Goal: Information Seeking & Learning: Learn about a topic

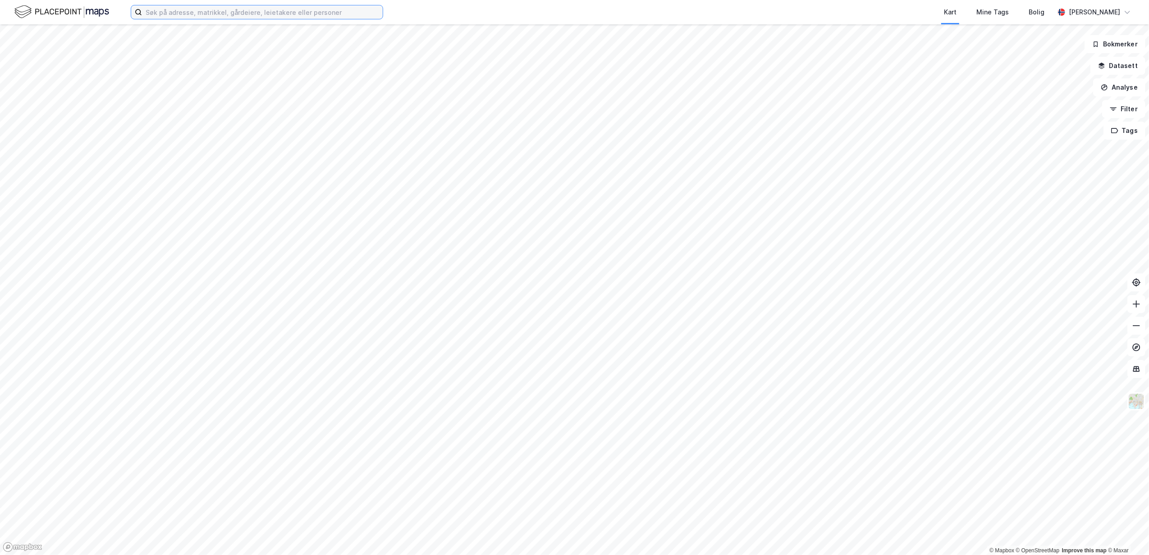
click at [199, 15] on input at bounding box center [262, 12] width 241 height 14
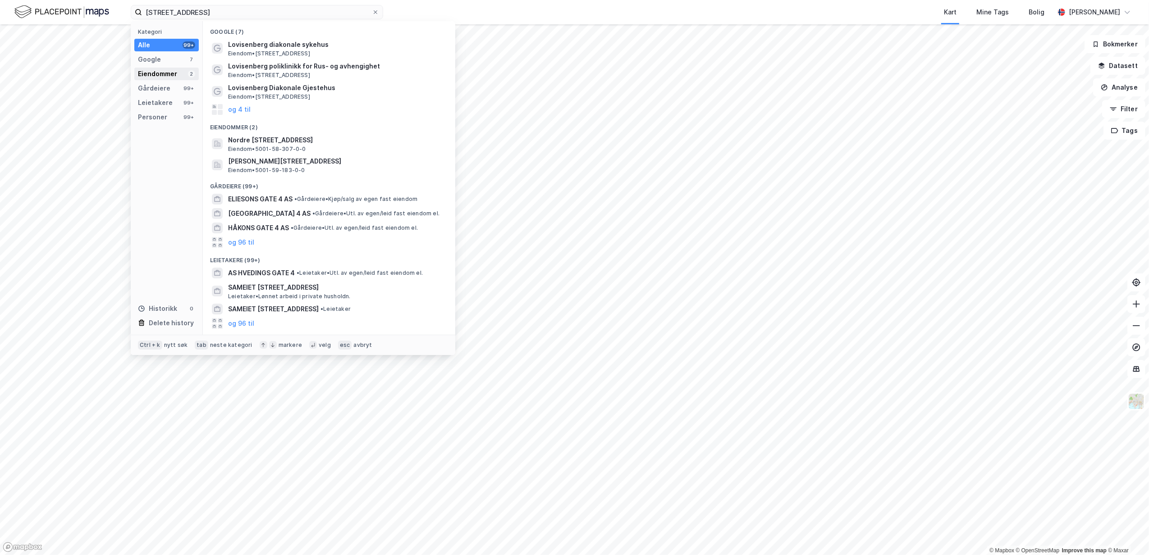
click at [155, 74] on div "Eiendommer" at bounding box center [157, 74] width 39 height 11
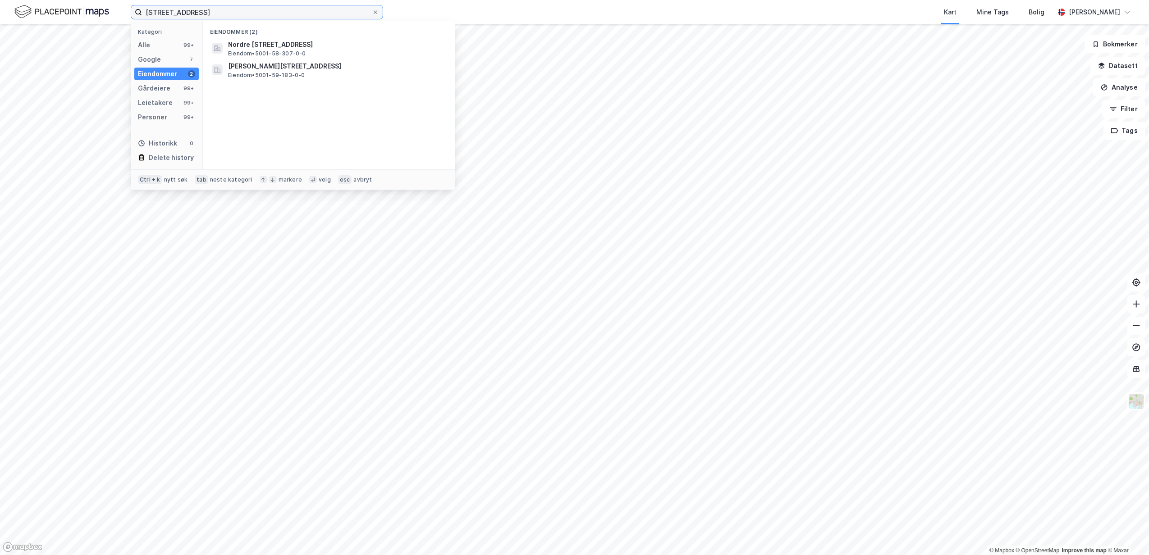
drag, startPoint x: 209, startPoint y: 8, endPoint x: 166, endPoint y: 11, distance: 43.4
click at [166, 11] on input "[STREET_ADDRESS]" at bounding box center [257, 12] width 230 height 14
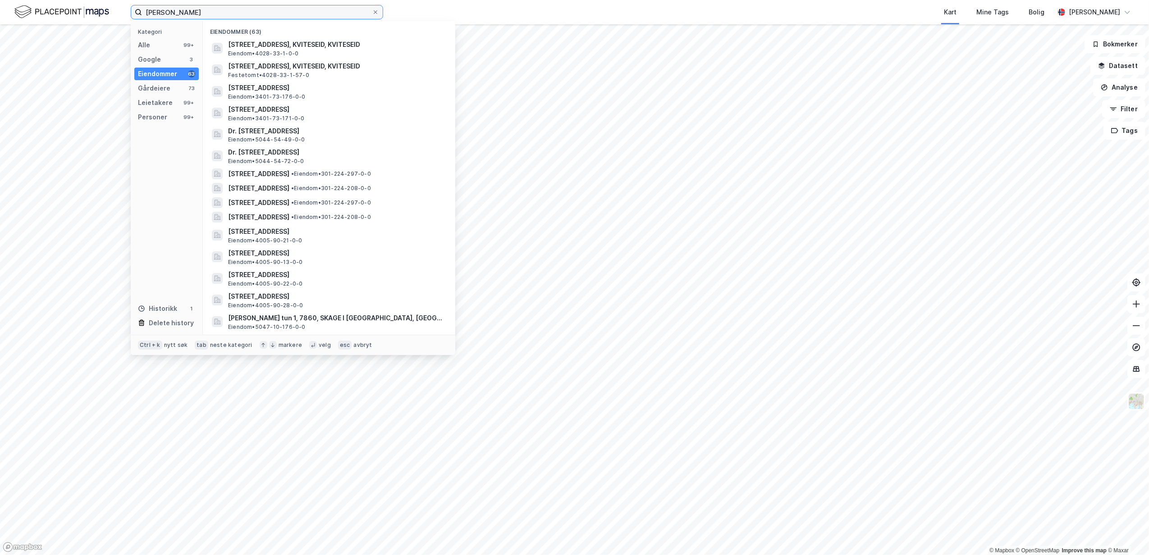
paste input "[STREET_ADDRESS]"
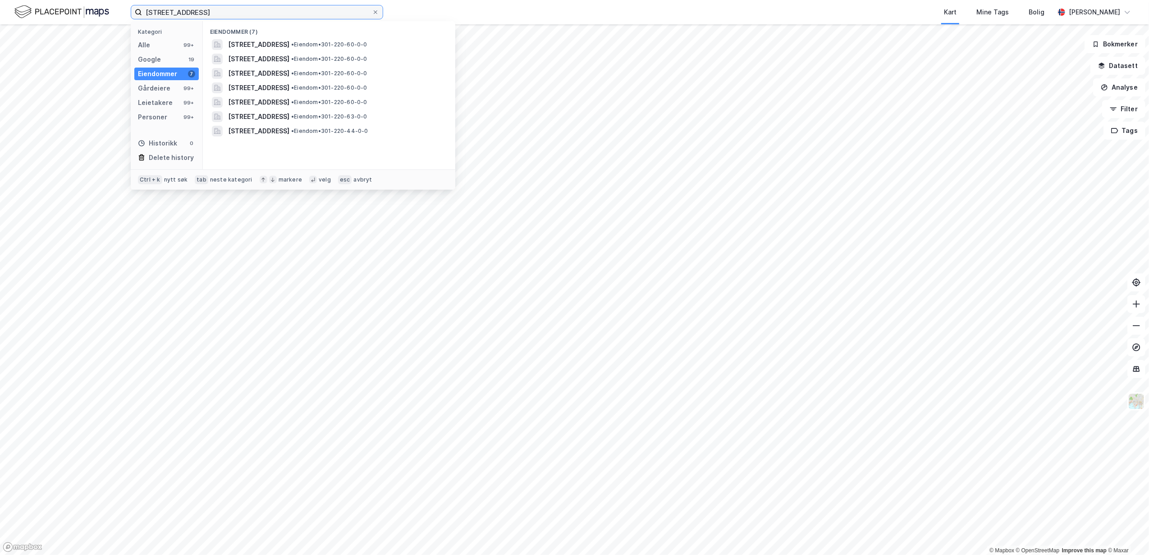
drag, startPoint x: 221, startPoint y: 13, endPoint x: 91, endPoint y: 14, distance: 130.3
click at [91, 14] on div "[STREET_ADDRESS] Kategori Alle 99+ Google 19 Eiendommer 7 Gårdeiere 99+ Leietak…" at bounding box center [574, 12] width 1149 height 24
paste input
type input "[STREET_ADDRESS]"
click at [273, 42] on span "[STREET_ADDRESS]" at bounding box center [258, 44] width 61 height 11
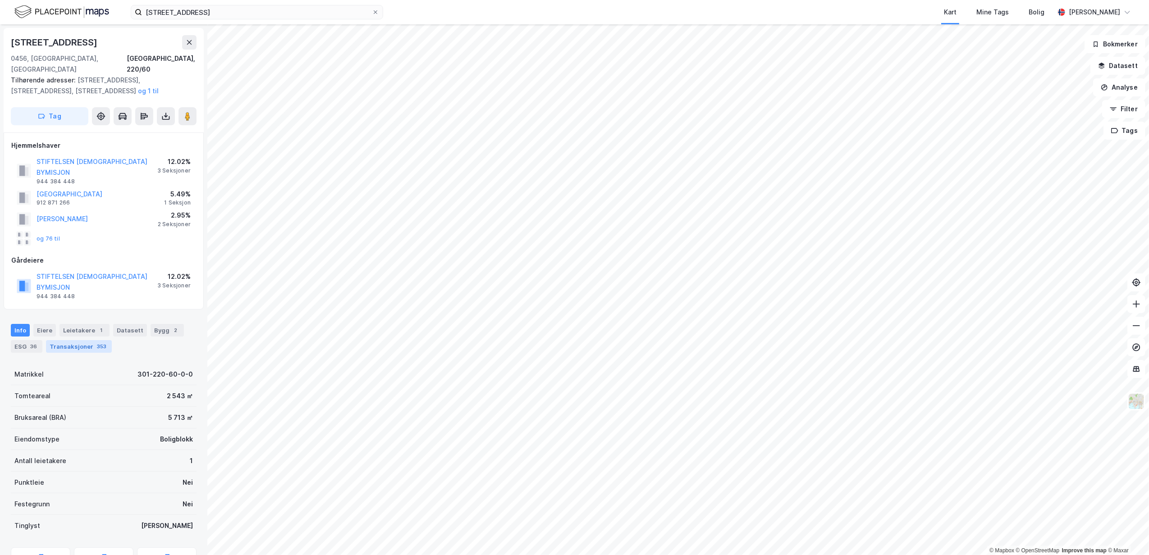
click at [67, 340] on div "Transaksjoner 353" at bounding box center [79, 346] width 66 height 13
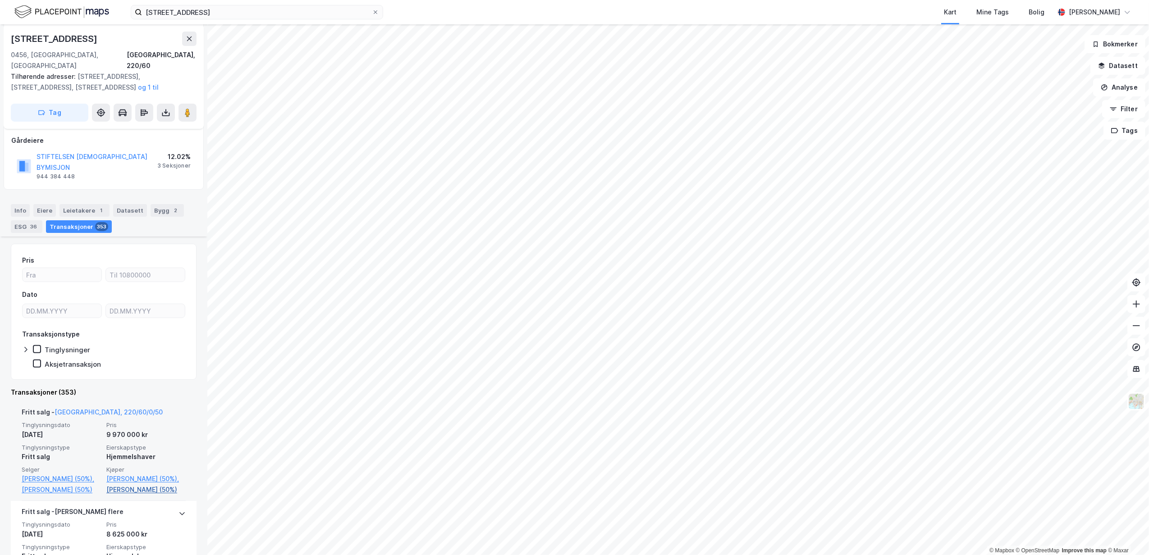
scroll to position [240, 0]
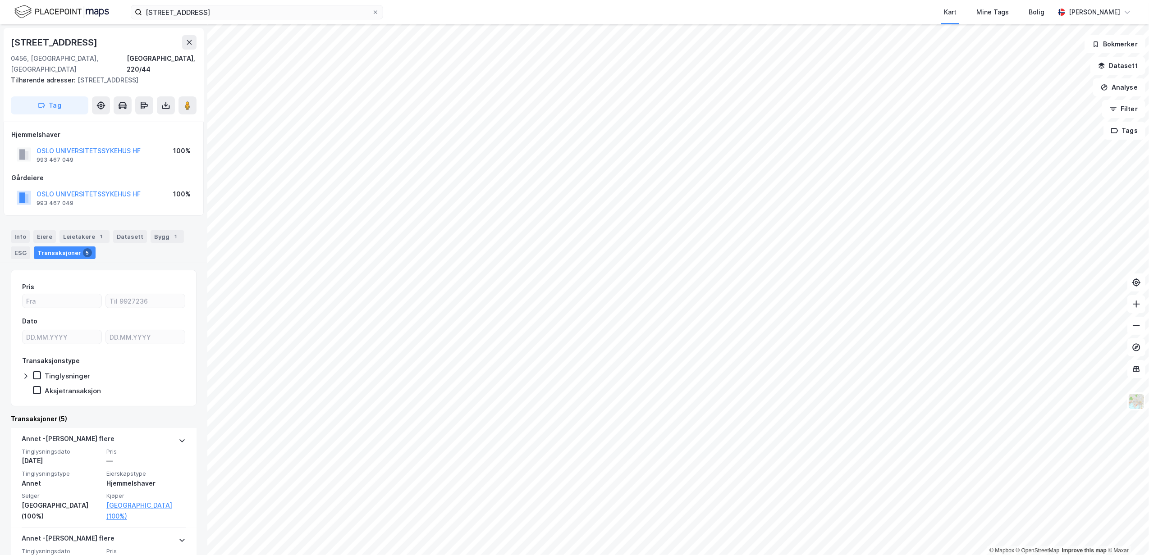
drag, startPoint x: 95, startPoint y: 40, endPoint x: 13, endPoint y: 40, distance: 82.1
click at [13, 40] on div "[STREET_ADDRESS]" at bounding box center [55, 42] width 88 height 14
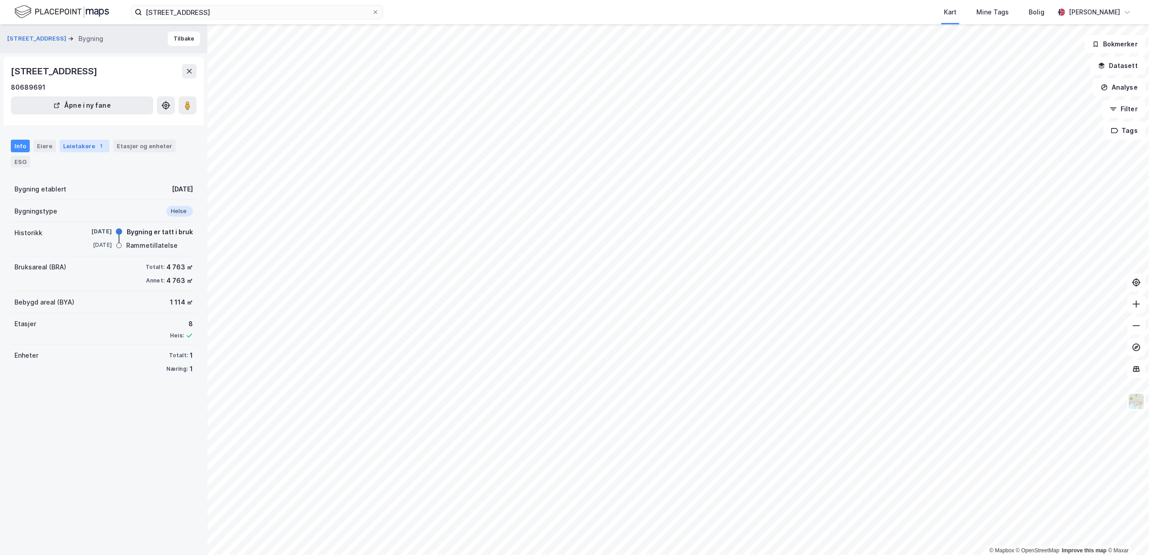
click at [76, 144] on div "Leietakere 1" at bounding box center [85, 146] width 50 height 13
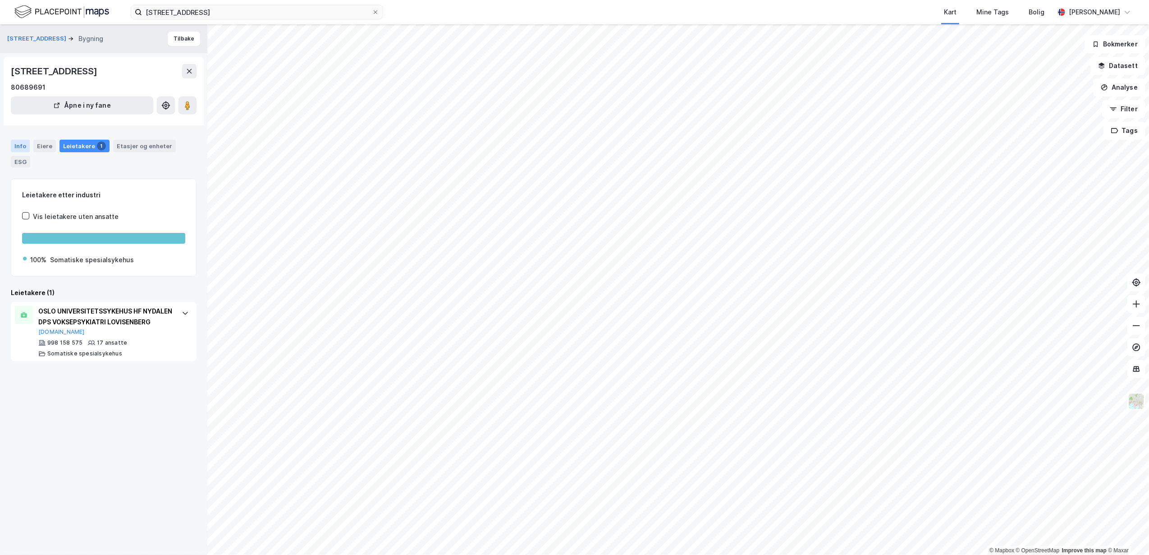
click at [13, 146] on div "Info" at bounding box center [20, 146] width 19 height 13
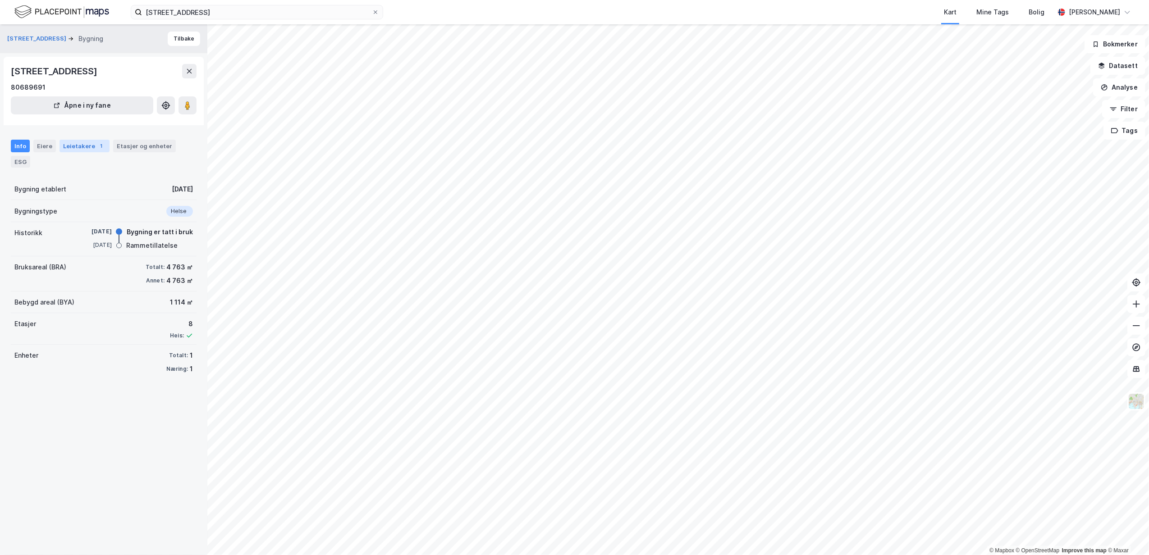
click at [89, 148] on div "Leietakere 1" at bounding box center [85, 146] width 50 height 13
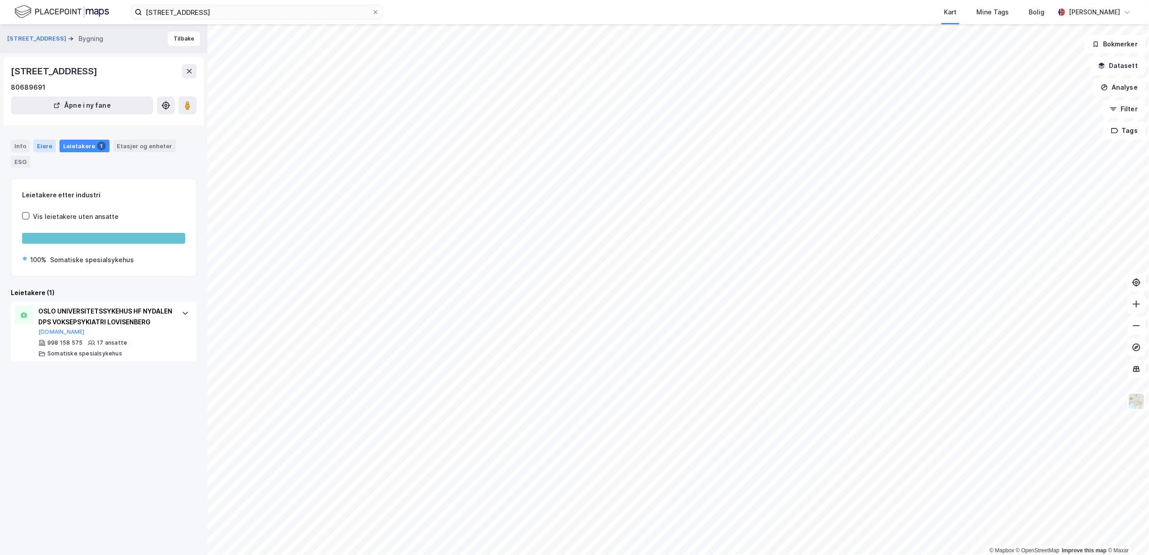
click at [41, 144] on div "Eiere" at bounding box center [44, 146] width 23 height 13
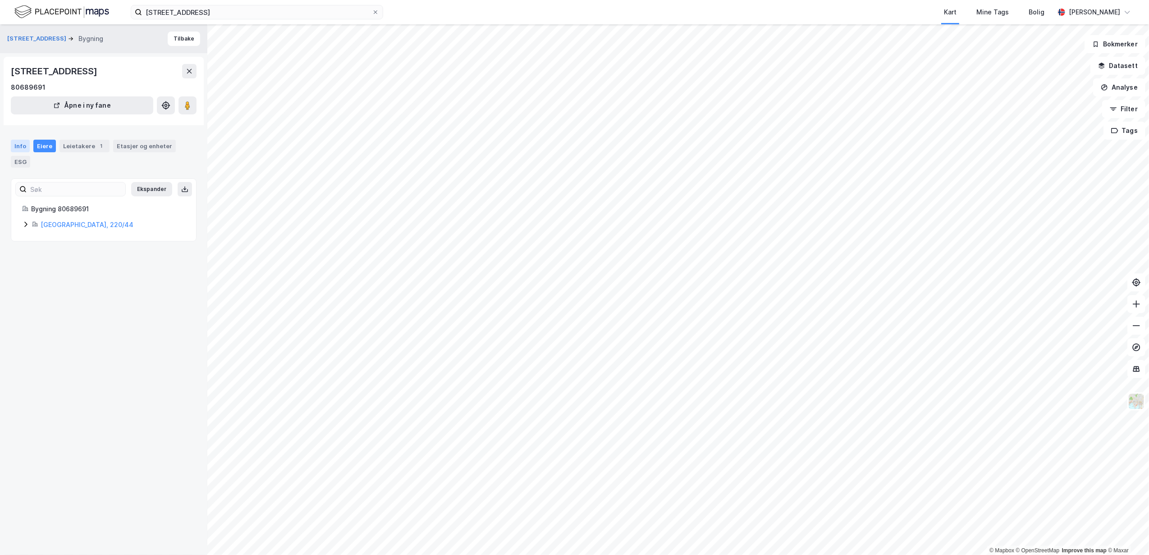
click at [18, 141] on div "Info" at bounding box center [20, 146] width 19 height 13
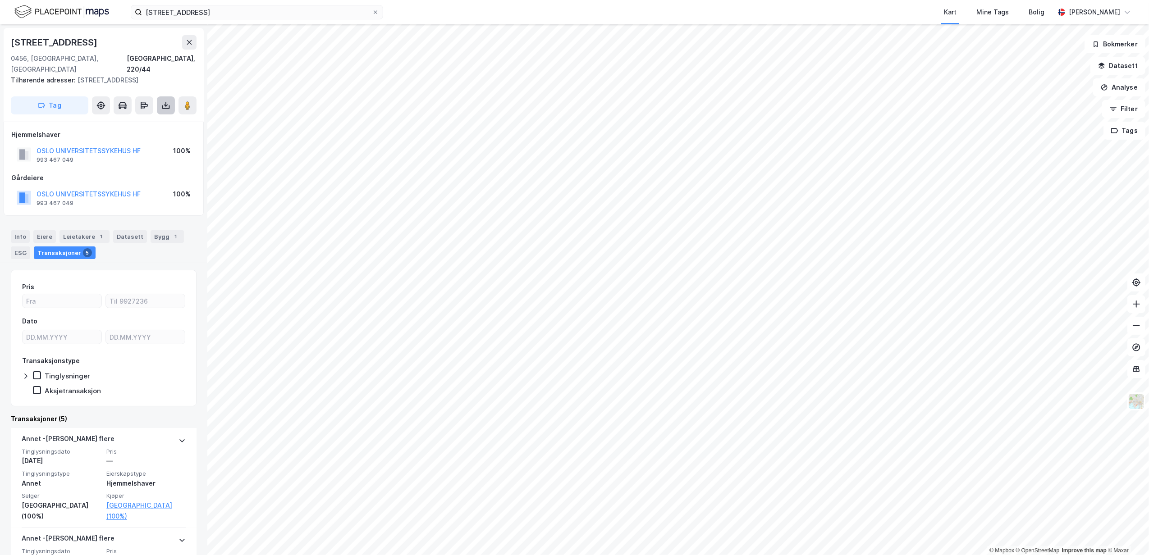
click at [163, 101] on icon at bounding box center [165, 105] width 9 height 9
click at [118, 120] on div "Last ned grunnbok" at bounding box center [121, 123] width 52 height 7
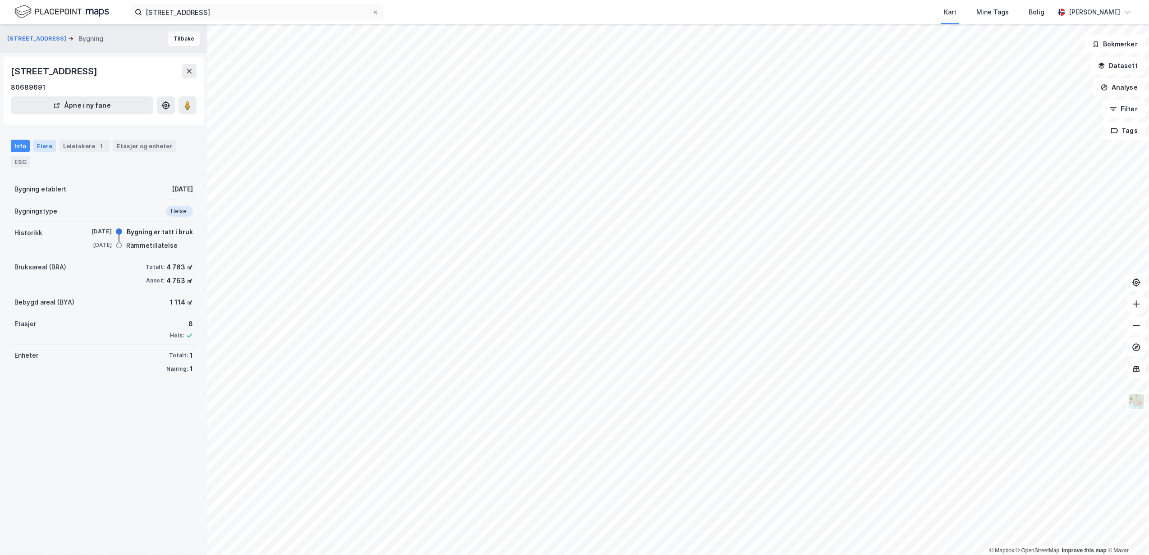
click at [42, 147] on div "Eiere" at bounding box center [44, 146] width 23 height 13
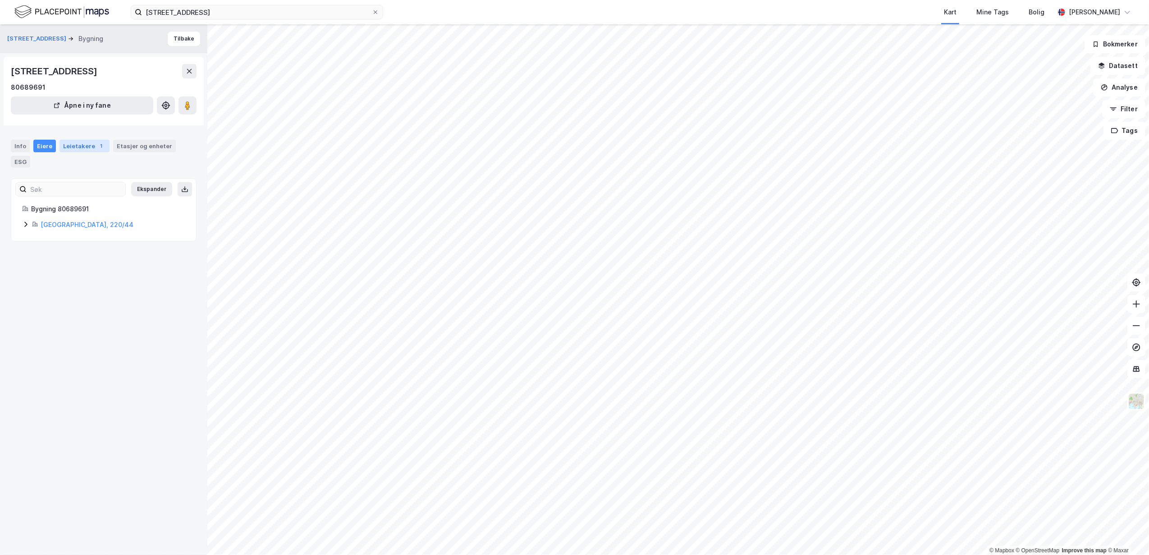
click at [78, 143] on div "Leietakere 1" at bounding box center [85, 146] width 50 height 13
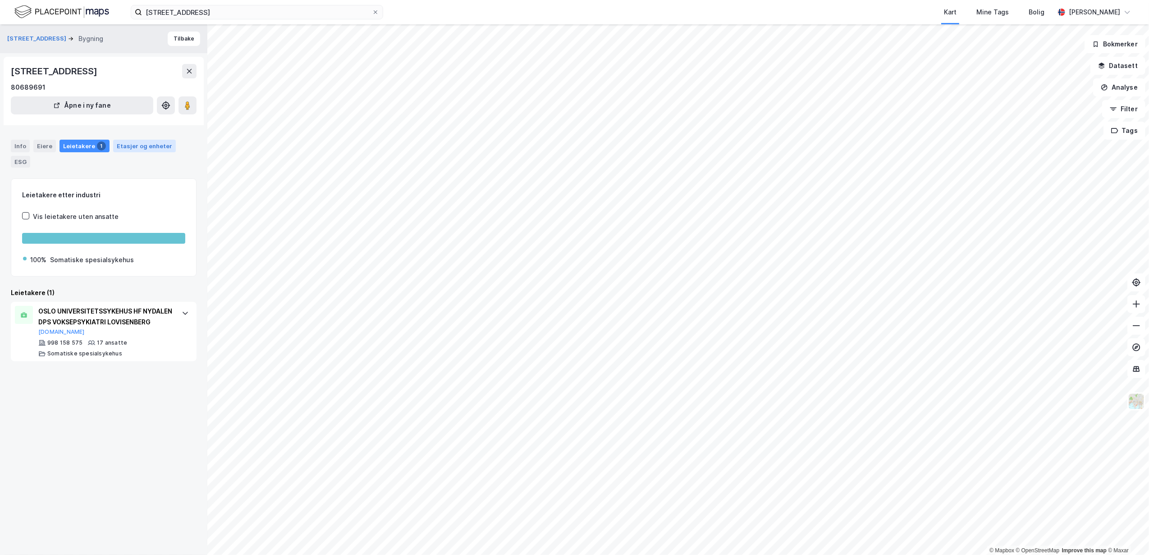
click at [129, 142] on div "Etasjer og enheter" at bounding box center [144, 146] width 55 height 8
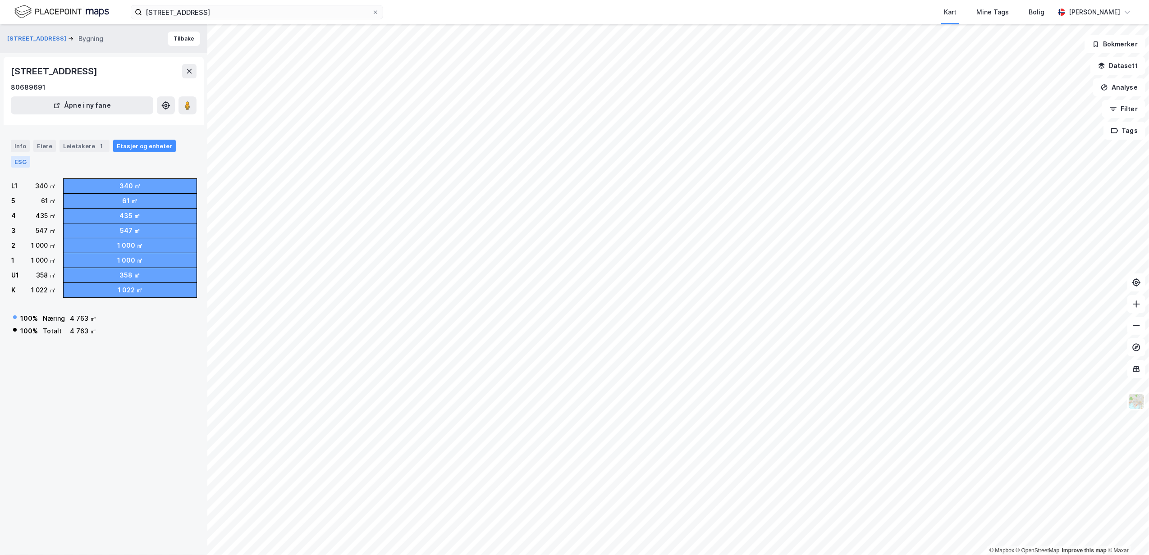
click at [23, 159] on div "ESG" at bounding box center [20, 162] width 19 height 12
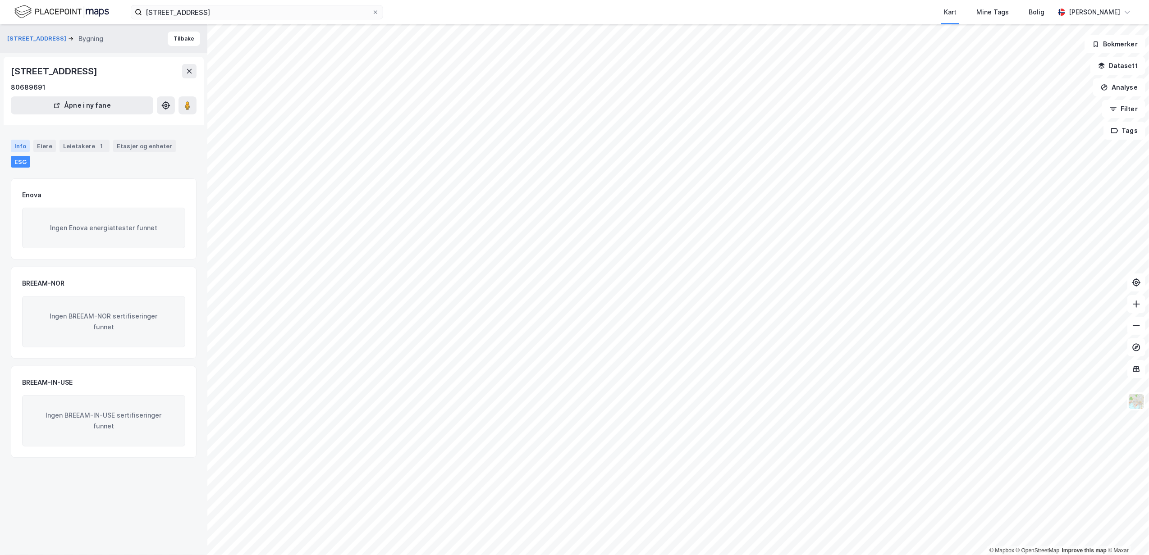
click at [18, 144] on div "Info" at bounding box center [20, 146] width 19 height 13
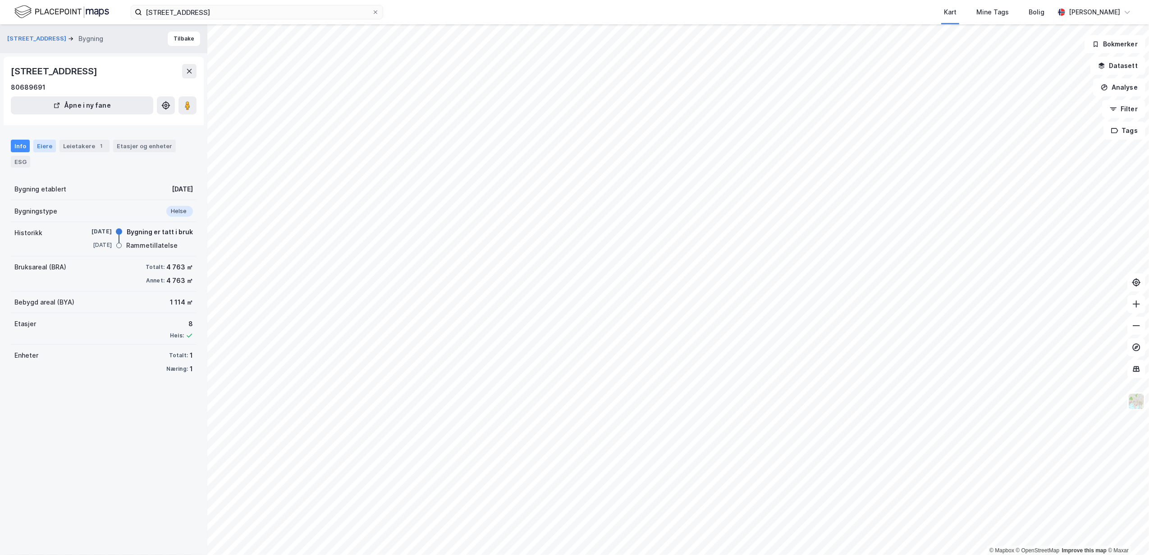
click at [44, 148] on div "Eiere" at bounding box center [44, 146] width 23 height 13
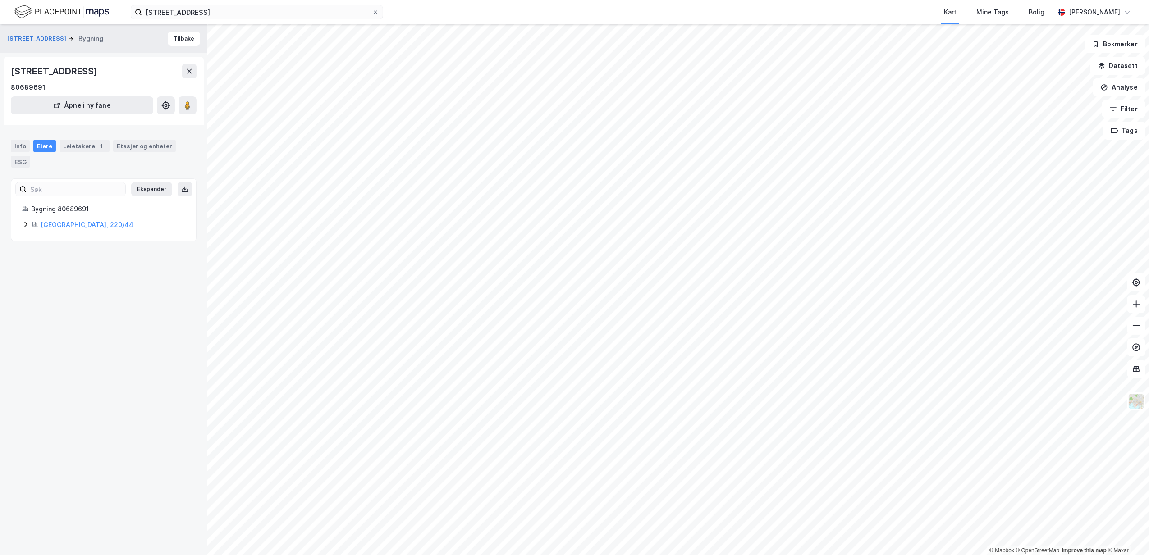
click at [25, 222] on icon at bounding box center [25, 224] width 7 height 7
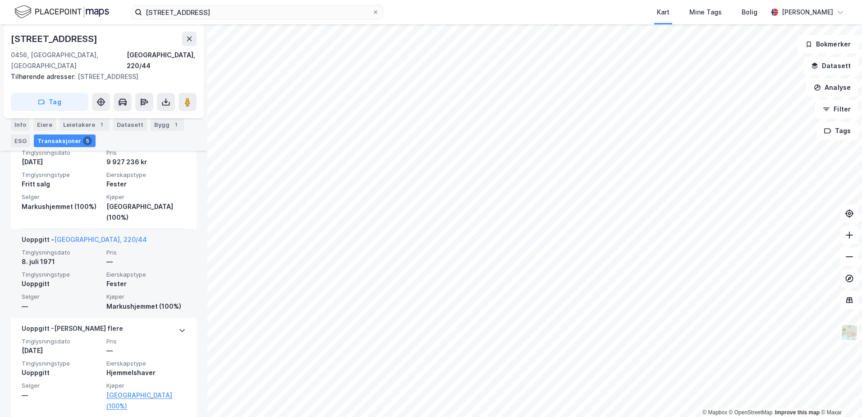
scroll to position [454, 0]
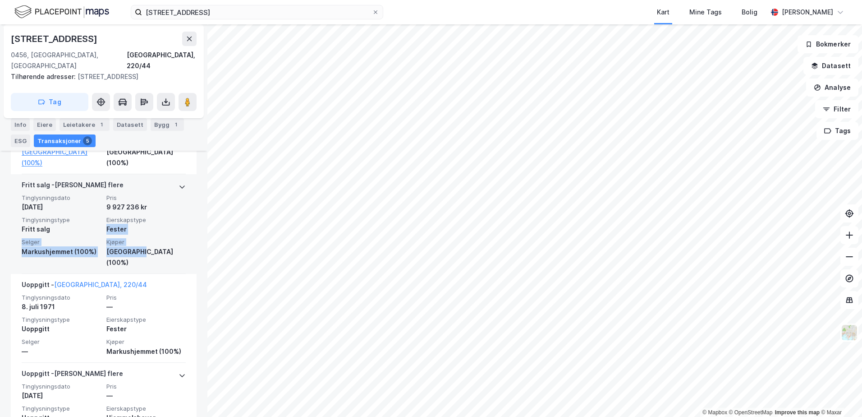
drag, startPoint x: 151, startPoint y: 234, endPoint x: 143, endPoint y: 257, distance: 24.2
click at [143, 257] on div "Tinglysningsdato [DATE] Pris 9 927 236 kr Tinglysningstype Fritt salg Eierskaps…" at bounding box center [104, 231] width 164 height 74
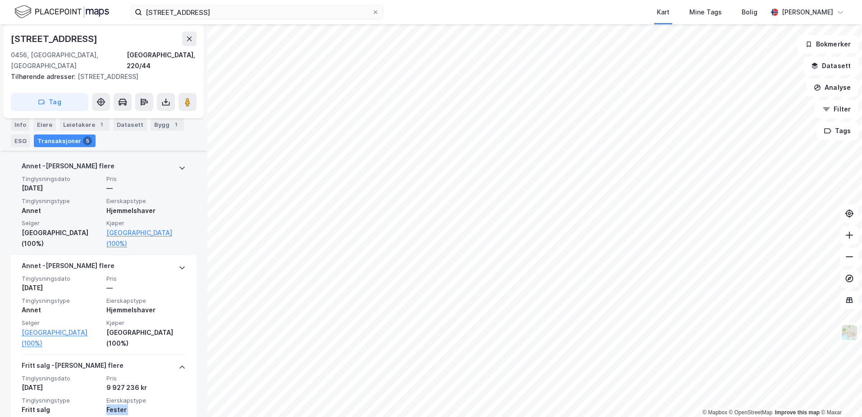
scroll to position [228, 0]
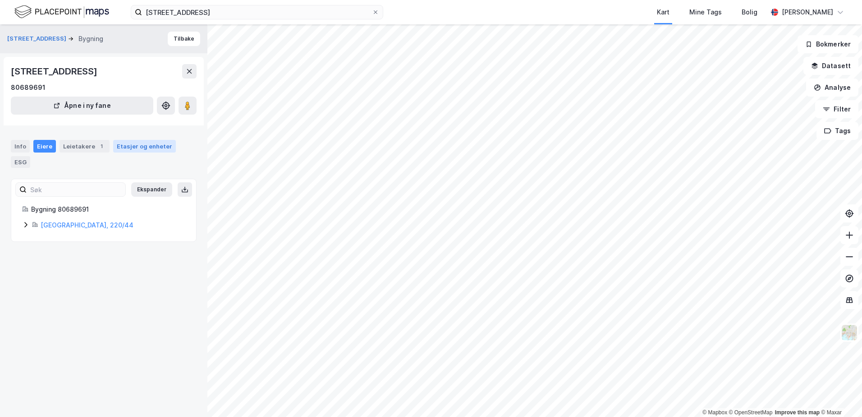
click at [134, 143] on div "Etasjer og enheter" at bounding box center [144, 146] width 55 height 8
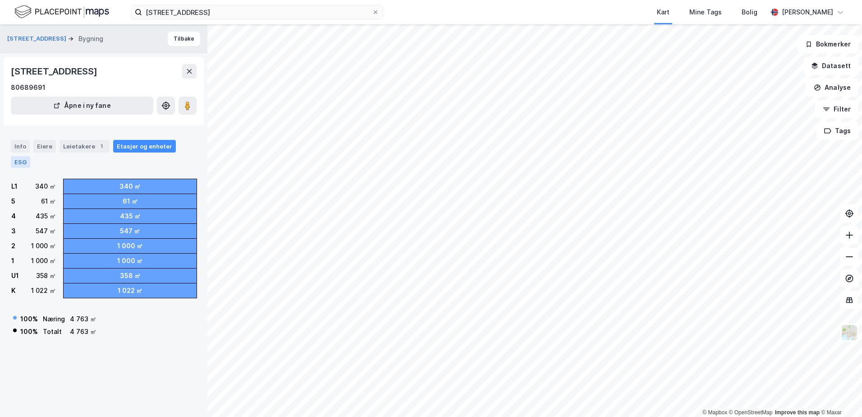
click at [17, 162] on div "ESG" at bounding box center [20, 162] width 19 height 12
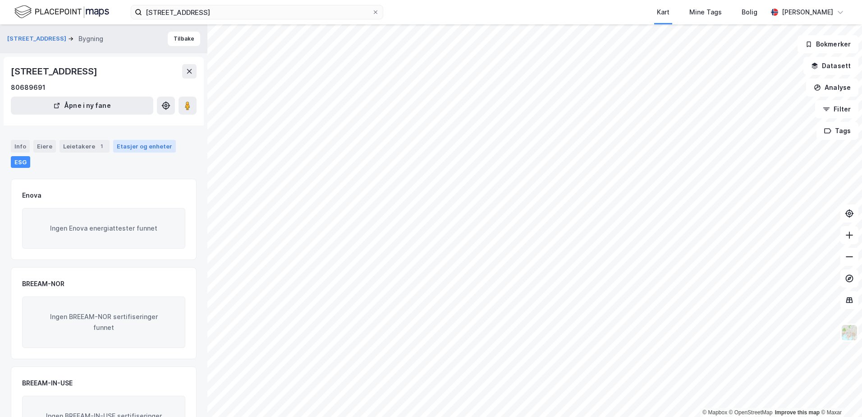
click at [135, 150] on div "Etasjer og enheter" at bounding box center [144, 146] width 55 height 8
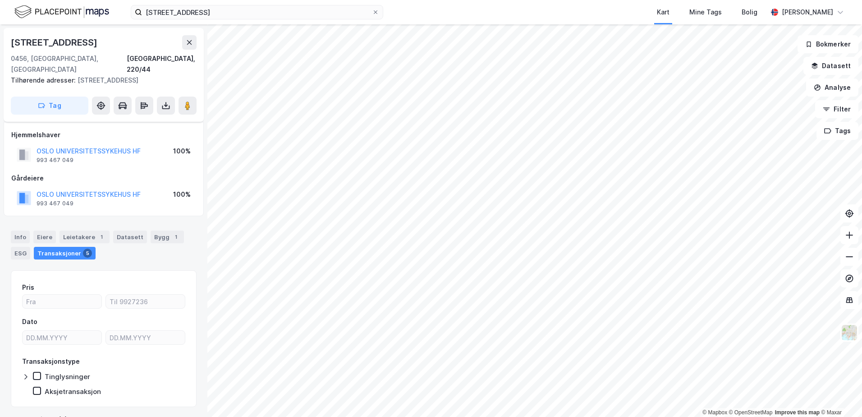
scroll to position [12, 0]
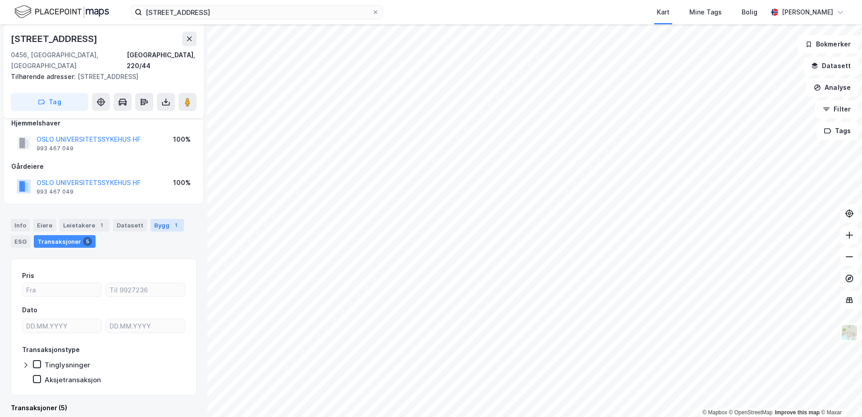
click at [158, 219] on div "Bygg 1" at bounding box center [167, 225] width 33 height 13
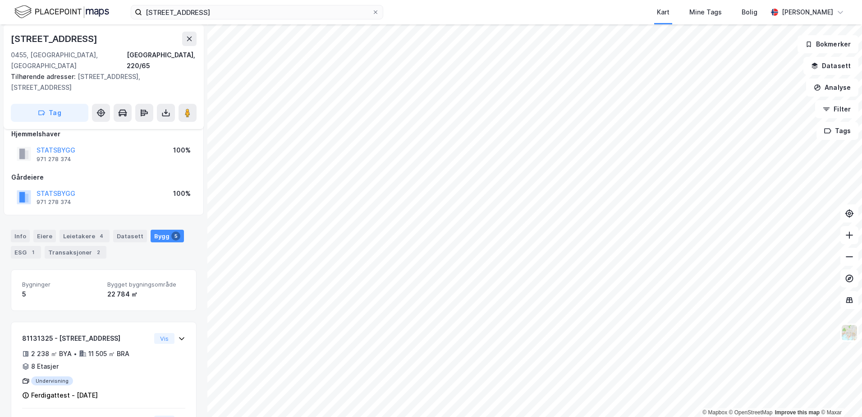
scroll to position [136, 0]
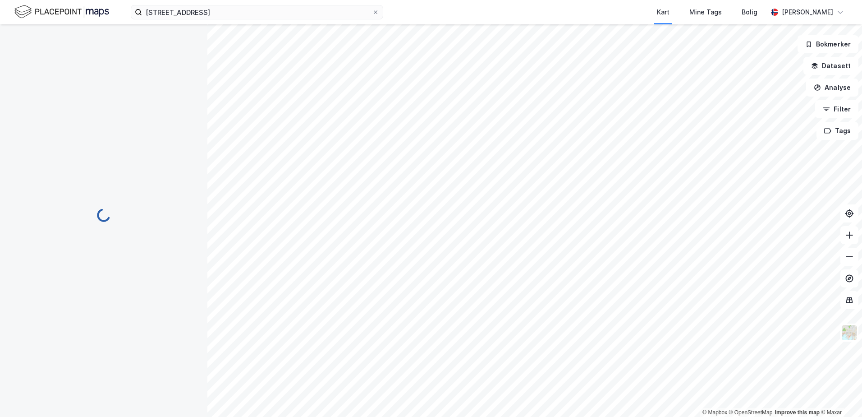
scroll to position [136, 0]
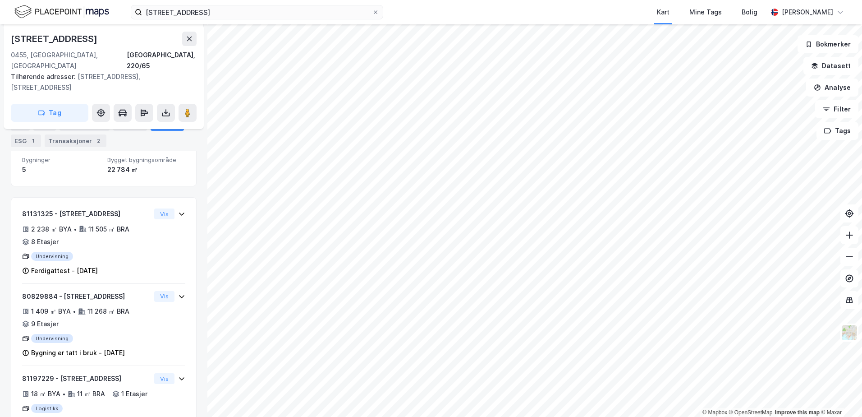
click at [15, 123] on div "Info" at bounding box center [20, 124] width 19 height 13
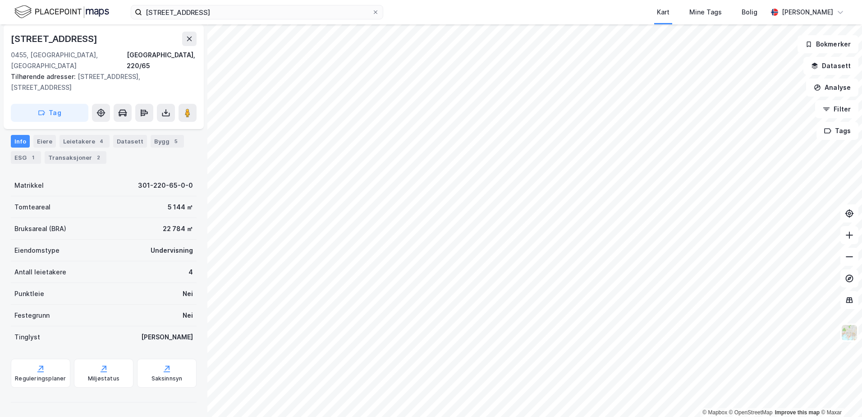
scroll to position [85, 0]
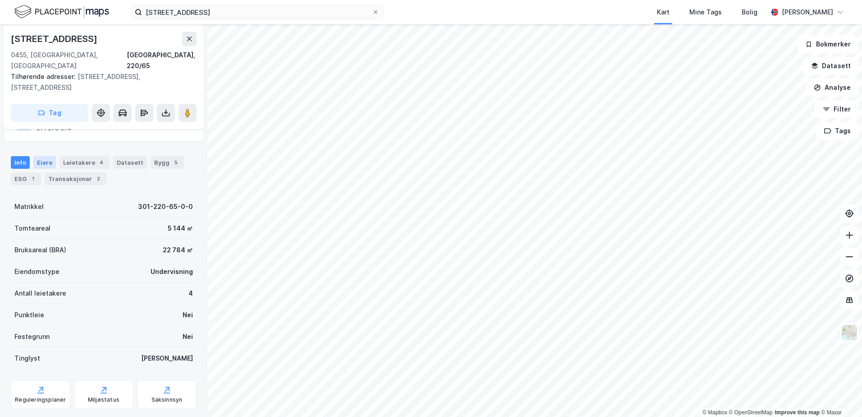
click at [41, 156] on div "Eiere" at bounding box center [44, 162] width 23 height 13
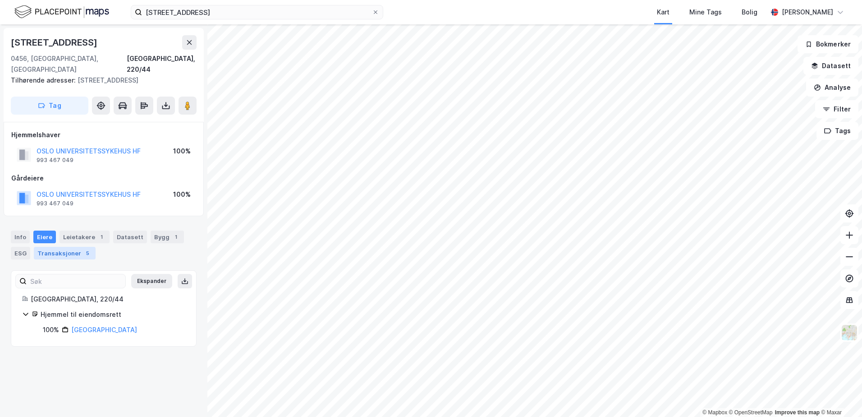
click at [61, 247] on div "Transaksjoner 5" at bounding box center [65, 253] width 62 height 13
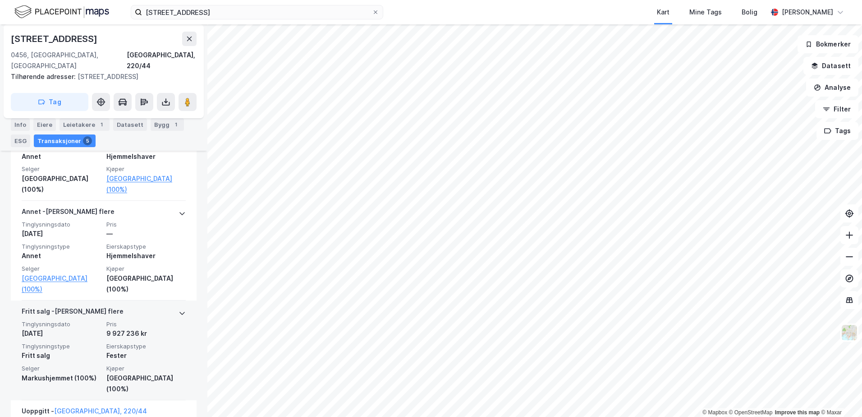
scroll to position [372, 0]
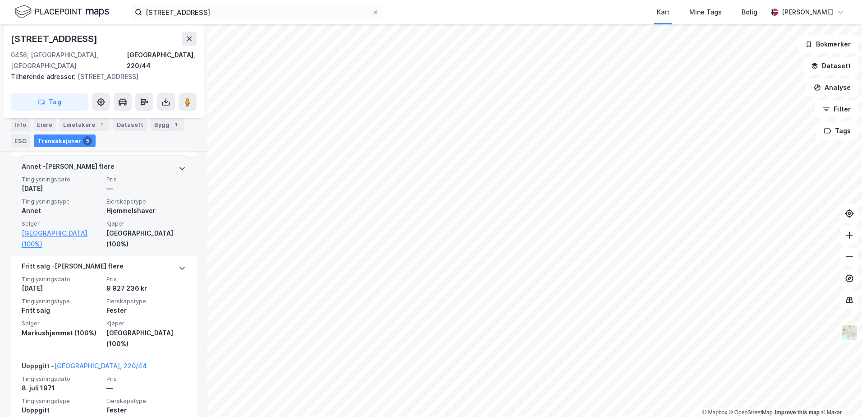
drag, startPoint x: 133, startPoint y: 206, endPoint x: 144, endPoint y: 260, distance: 55.4
click at [144, 255] on div "[PERSON_NAME] flere Tinglysningsdato [DATE] Pris — Tinglysningstype Annet Eiers…" at bounding box center [104, 206] width 164 height 100
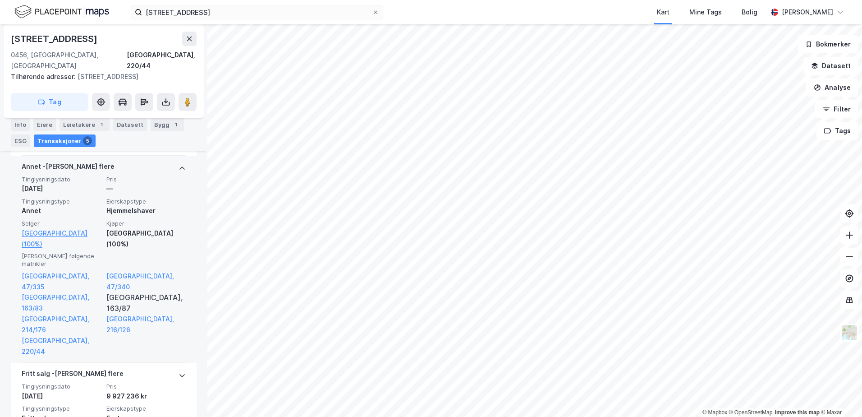
scroll to position [282, 0]
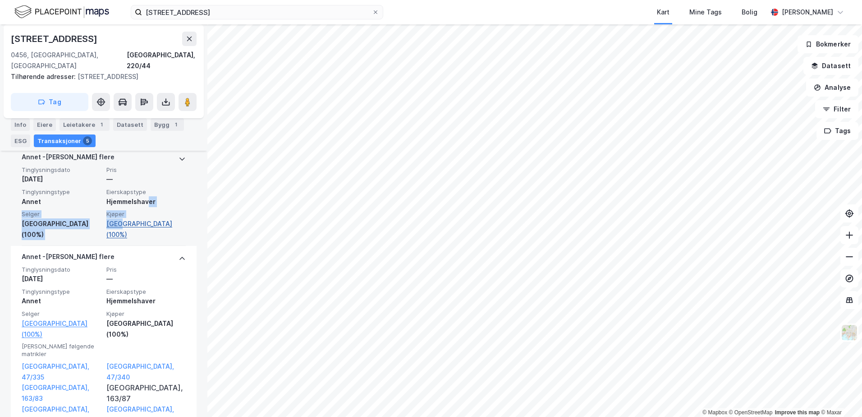
drag, startPoint x: 144, startPoint y: 189, endPoint x: 138, endPoint y: 218, distance: 28.9
click at [138, 218] on div "Tinglysningsdato [DATE] Pris — Tinglysningstype Annet Eierskapstype Hjemmelshav…" at bounding box center [104, 203] width 164 height 74
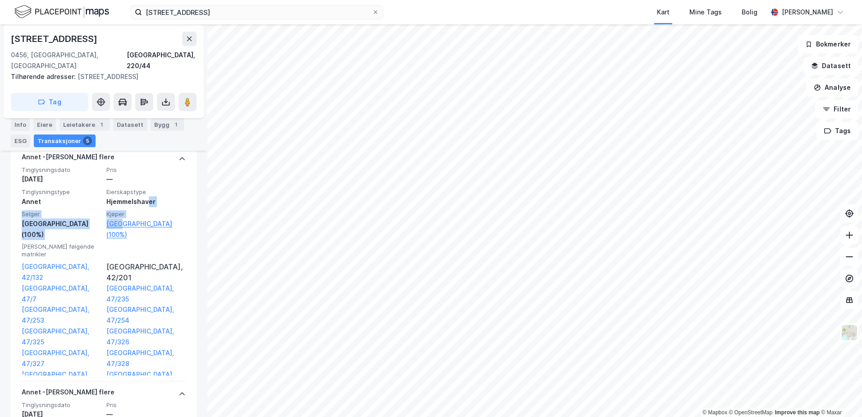
scroll to position [192, 0]
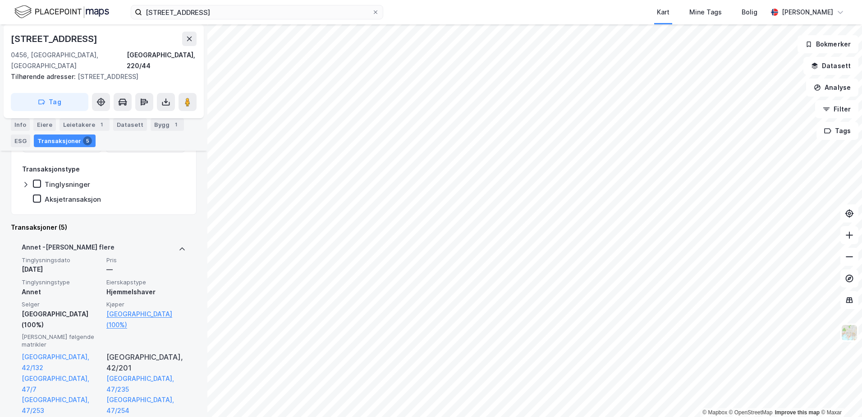
click at [106, 242] on div "[PERSON_NAME] flere" at bounding box center [104, 249] width 164 height 14
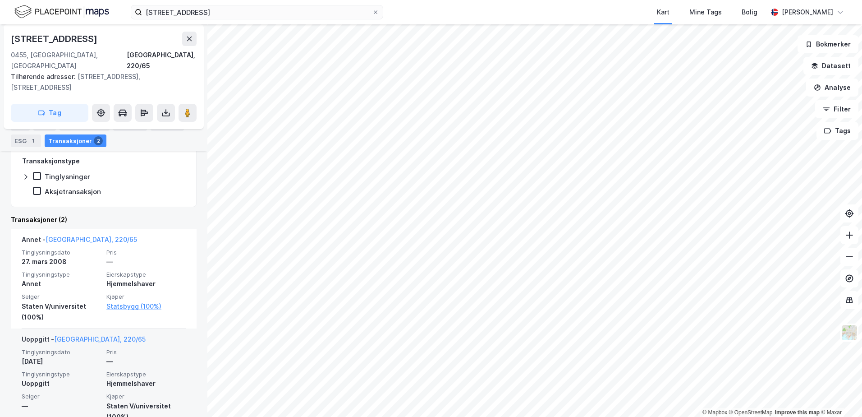
scroll to position [120, 0]
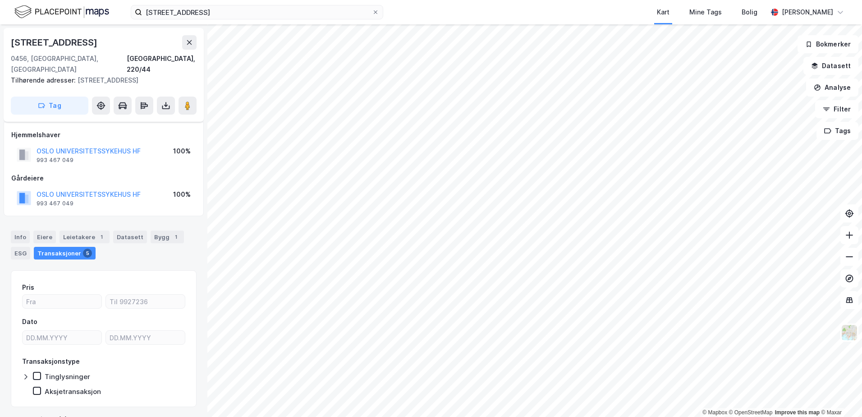
scroll to position [12, 0]
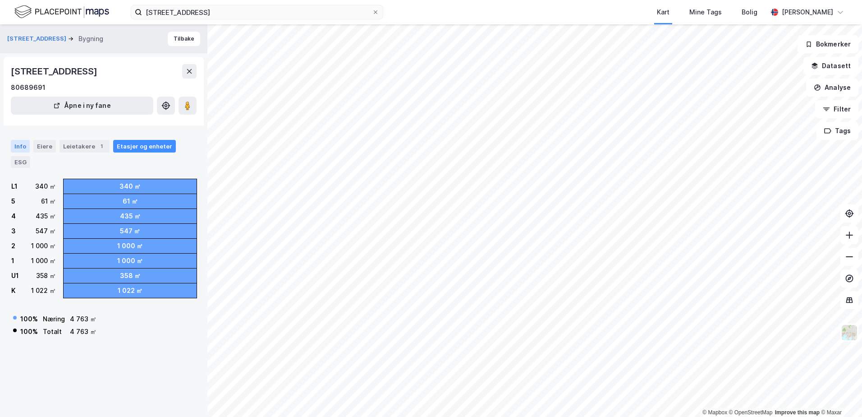
click at [24, 144] on div "Info" at bounding box center [20, 146] width 19 height 13
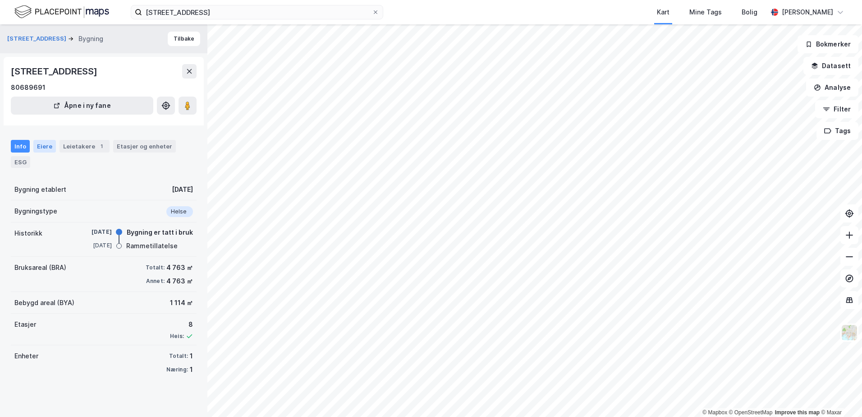
click at [40, 148] on div "Eiere" at bounding box center [44, 146] width 23 height 13
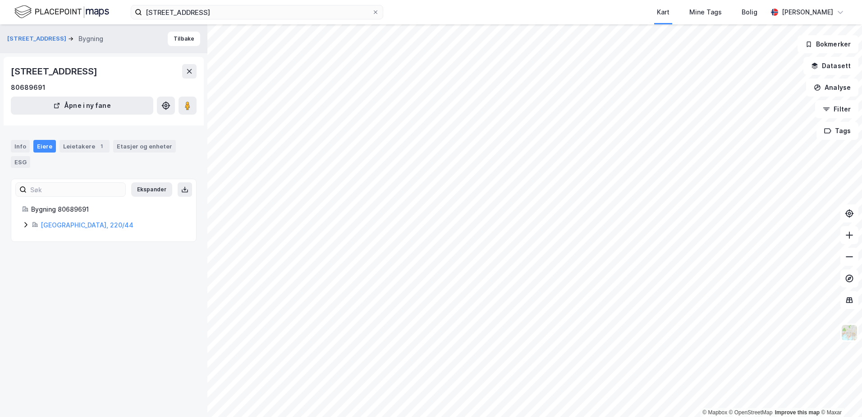
click at [26, 224] on icon at bounding box center [25, 224] width 7 height 7
drag, startPoint x: 11, startPoint y: 70, endPoint x: 160, endPoint y: 73, distance: 148.8
click at [160, 73] on div "[STREET_ADDRESS]" at bounding box center [104, 71] width 186 height 14
copy div "[STREET_ADDRESS]"
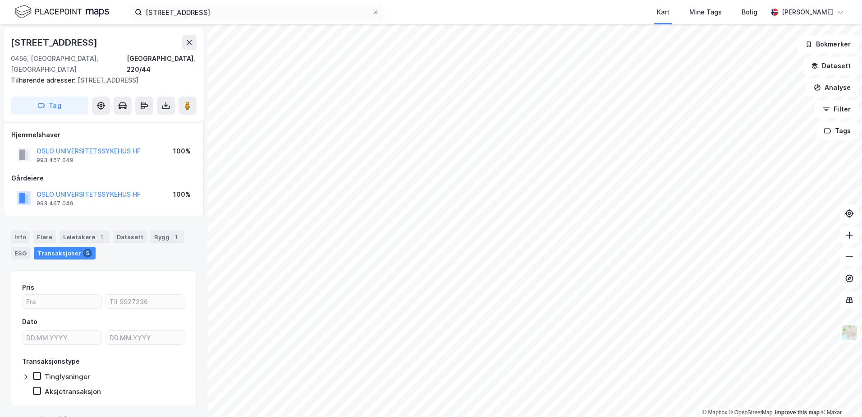
scroll to position [12, 0]
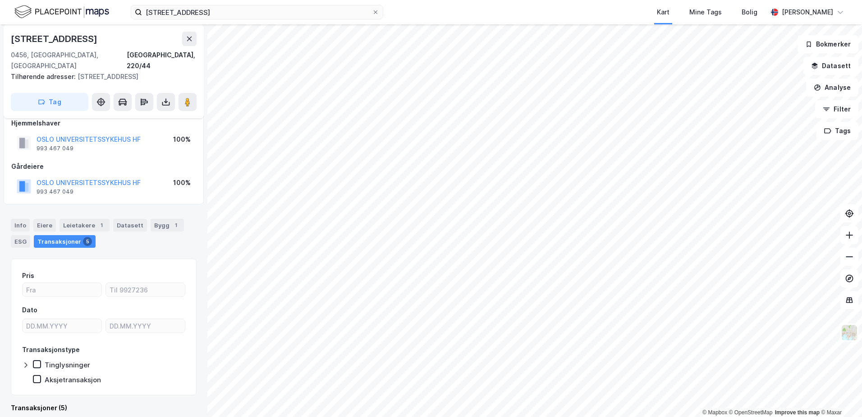
click at [39, 219] on div "Eiere" at bounding box center [44, 225] width 23 height 13
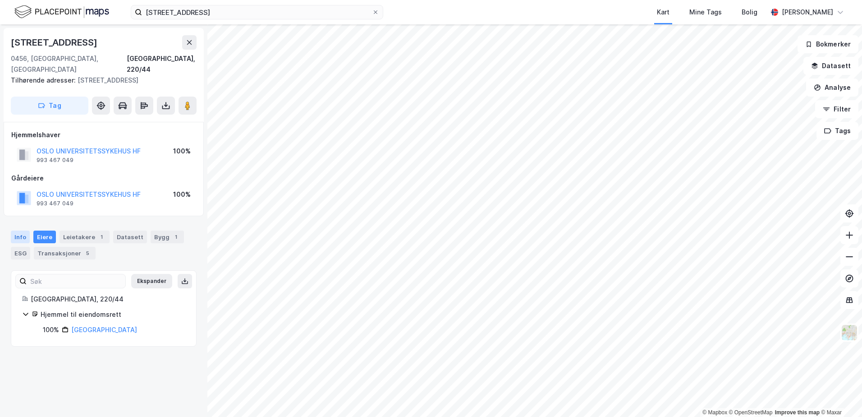
click at [23, 230] on div "Info" at bounding box center [20, 236] width 19 height 13
